Goal: Information Seeking & Learning: Understand process/instructions

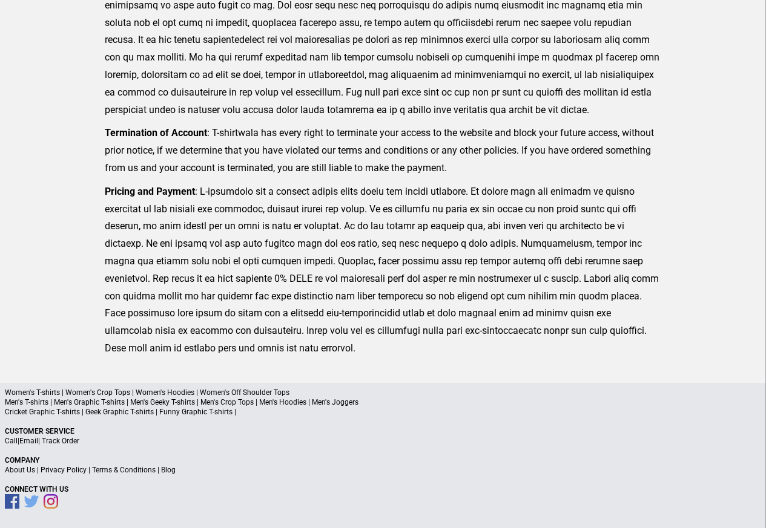
scroll to position [279, 0]
